Goal: Transaction & Acquisition: Download file/media

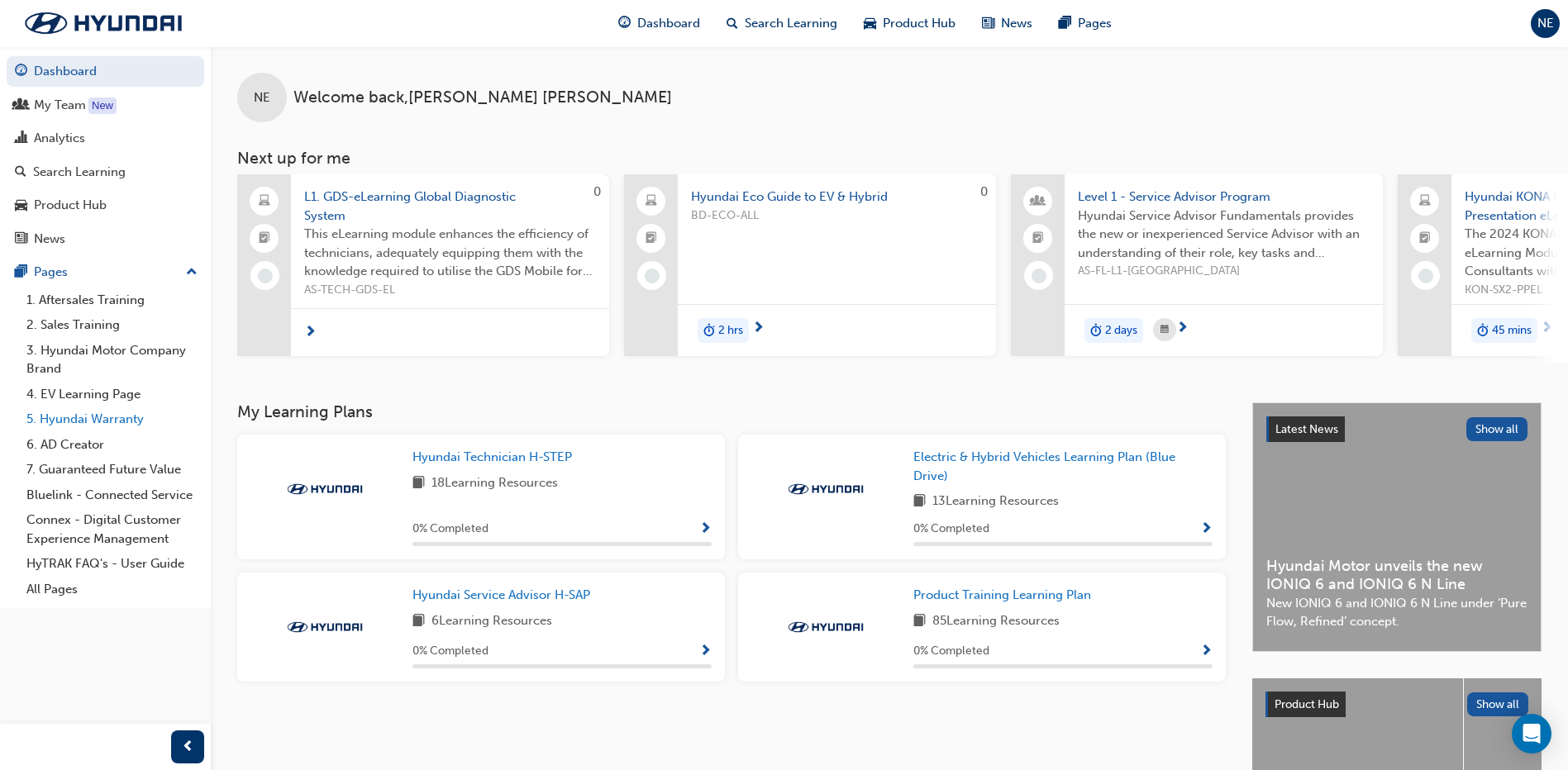
click at [58, 421] on link "5. Hyundai Warranty" at bounding box center [111, 419] width 184 height 25
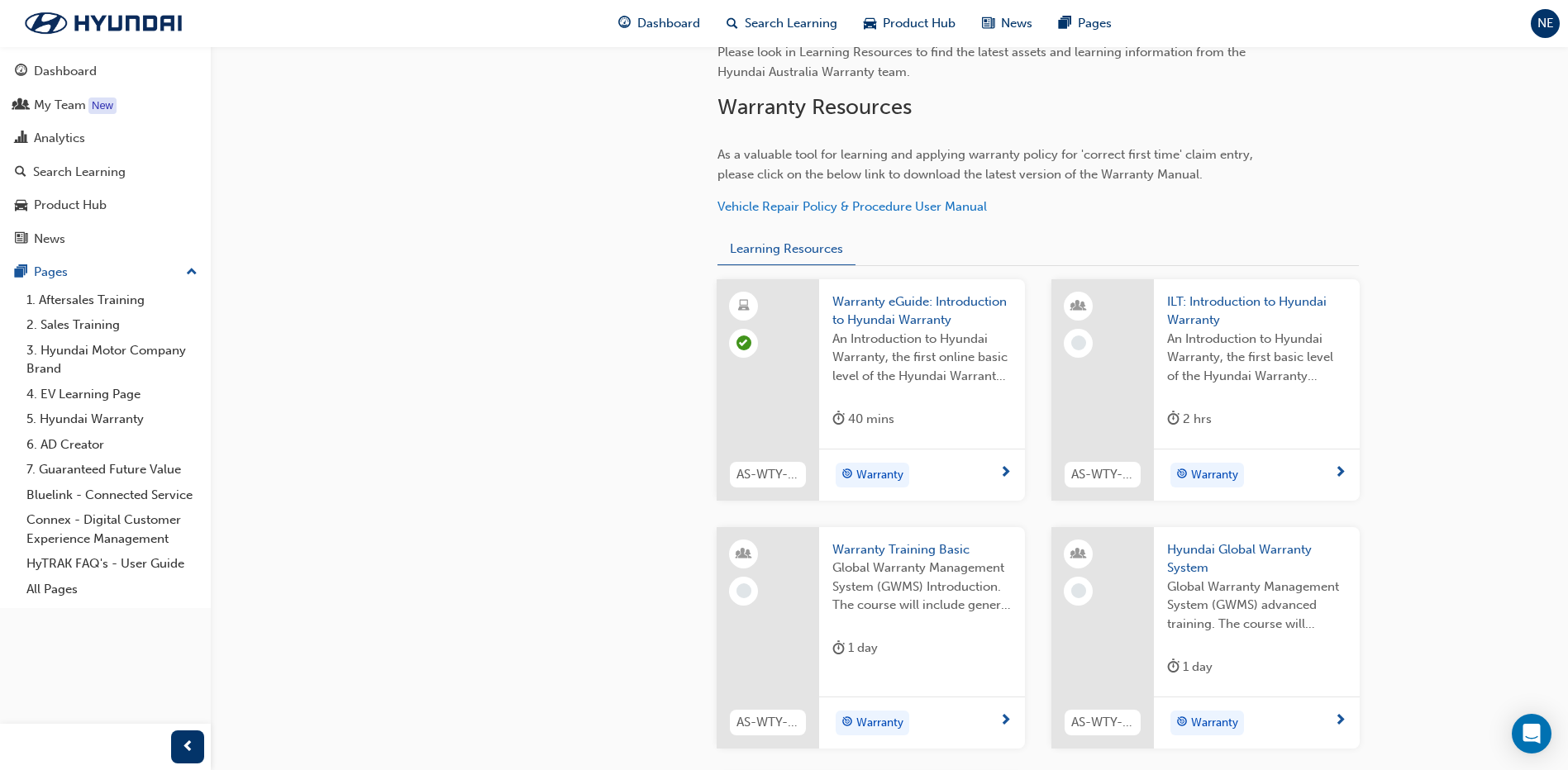
scroll to position [496, 0]
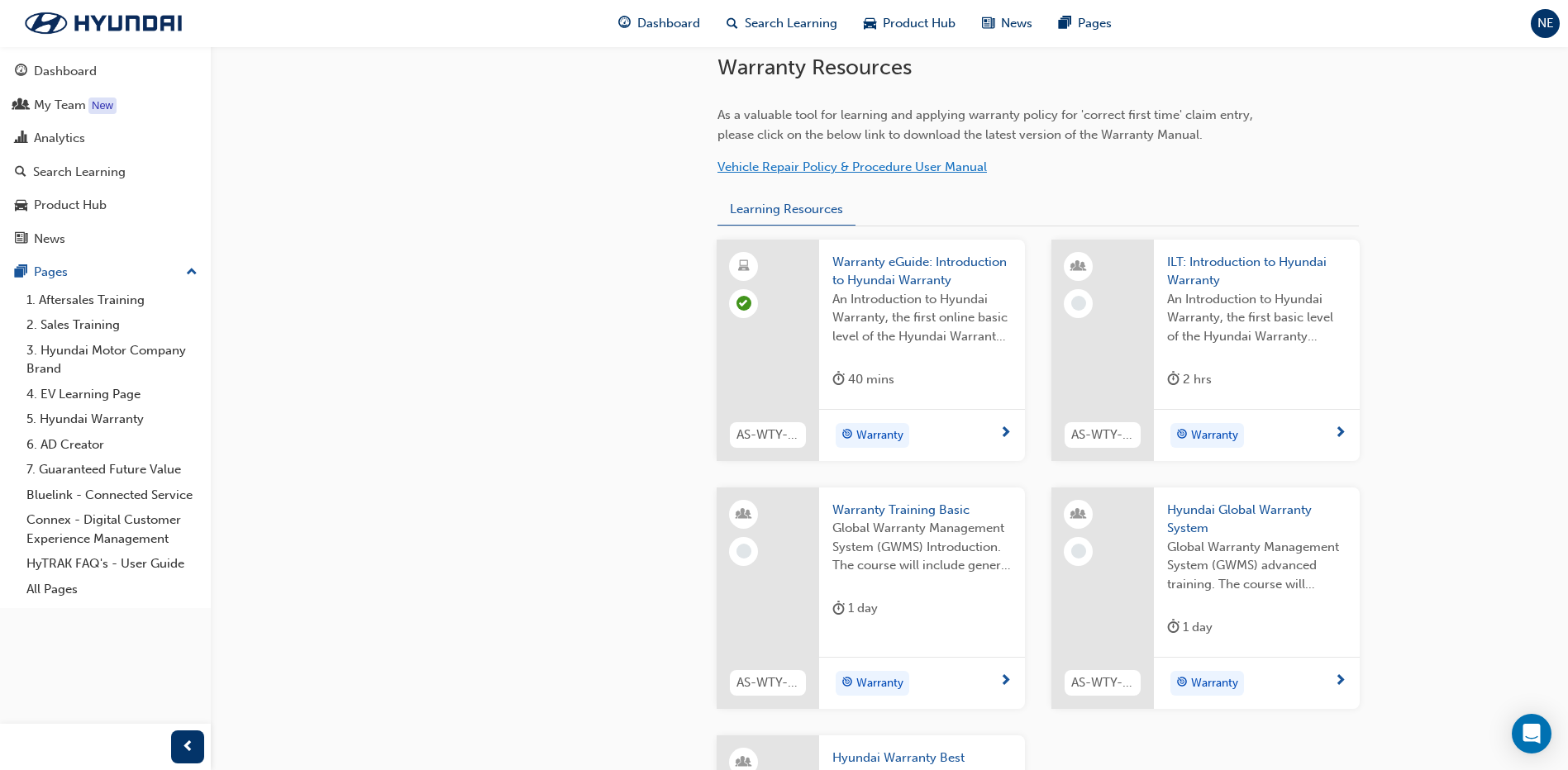
click at [898, 172] on span "Vehicle Repair Policy & Procedure User Manual" at bounding box center [852, 167] width 269 height 15
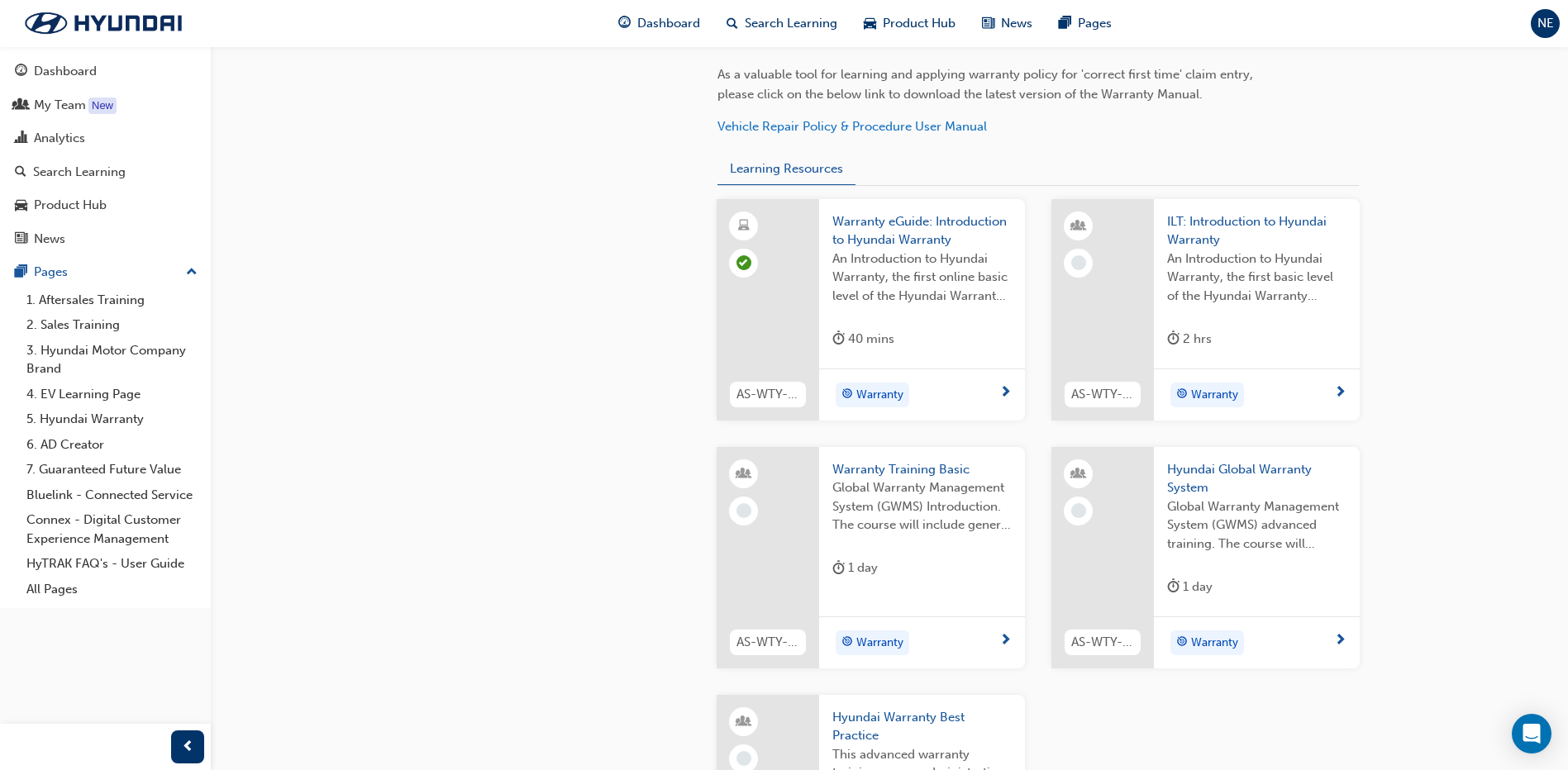
scroll to position [526, 0]
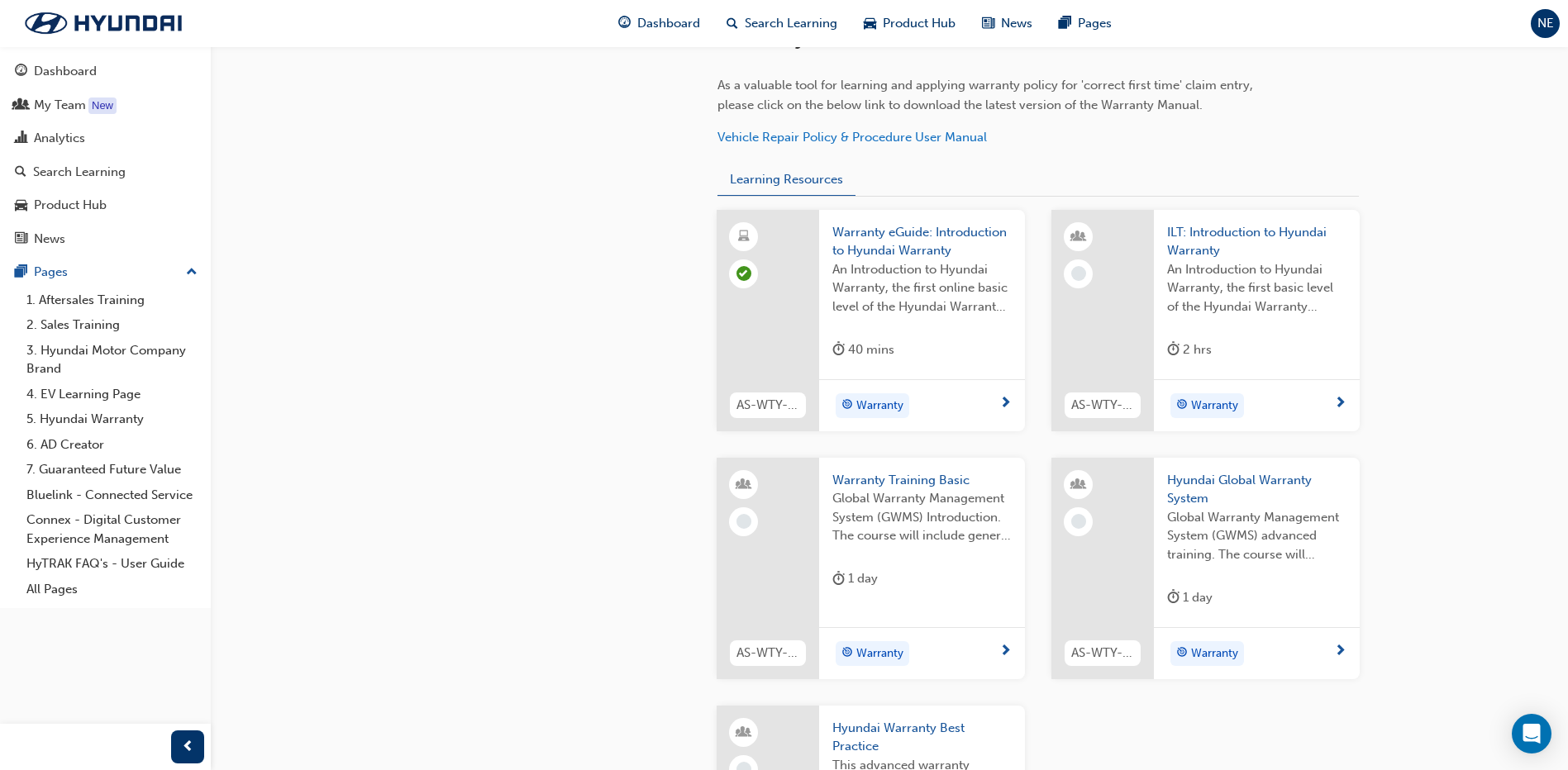
click at [871, 409] on span "Warranty" at bounding box center [879, 407] width 47 height 19
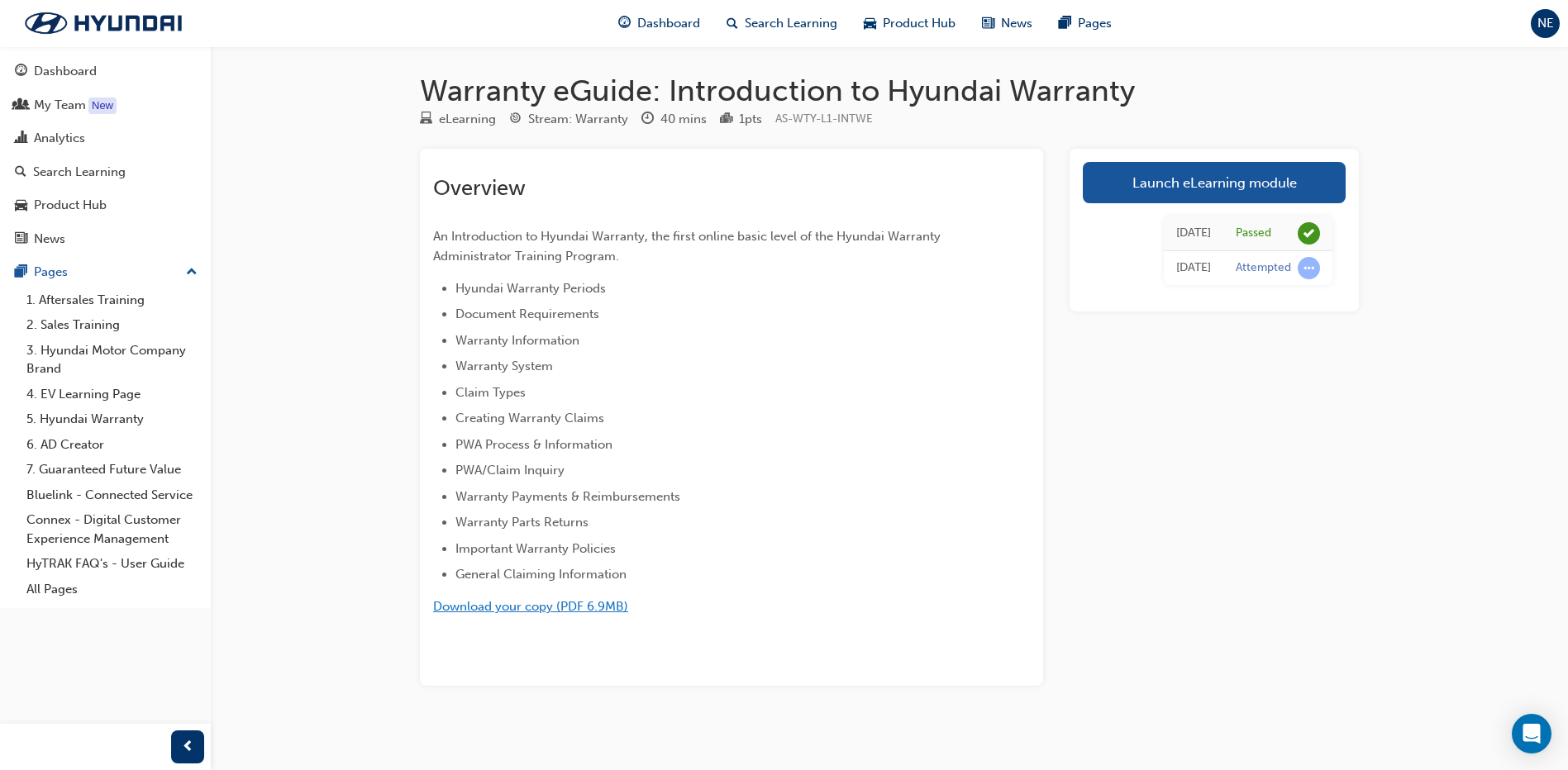
click at [520, 608] on span "Download your copy (PDF 6.9MB)" at bounding box center [530, 606] width 195 height 15
